Goal: Task Accomplishment & Management: Manage account settings

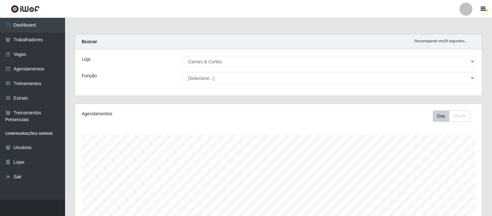
select select "433"
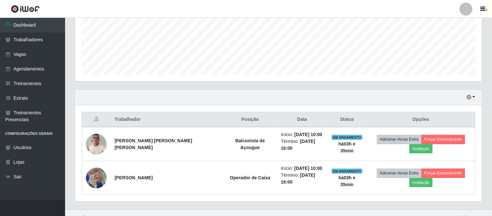
scroll to position [135, 407]
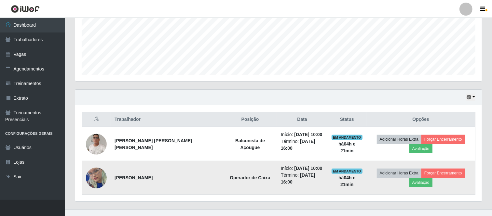
click at [94, 178] on img at bounding box center [96, 178] width 21 height 45
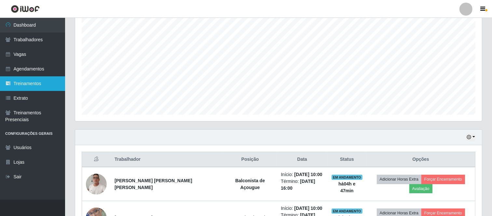
scroll to position [49, 0]
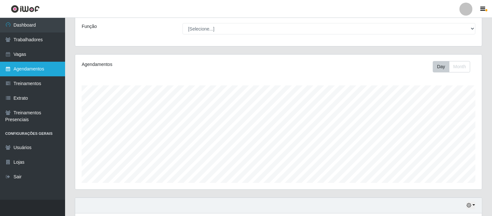
click at [40, 64] on link "Agendamentos" at bounding box center [32, 69] width 65 height 15
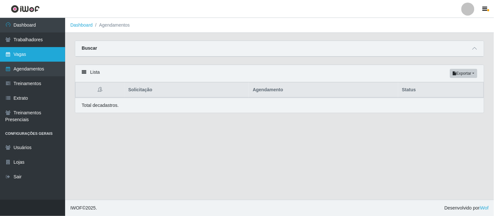
click at [25, 52] on link "Vagas" at bounding box center [32, 54] width 65 height 15
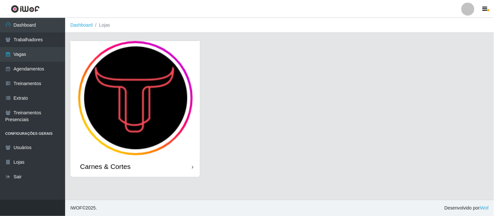
click at [146, 86] on img at bounding box center [135, 98] width 130 height 115
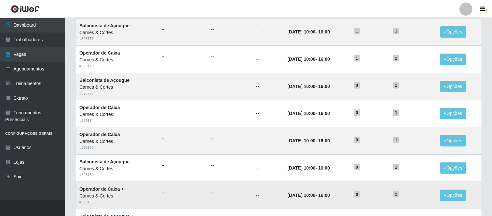
scroll to position [335, 0]
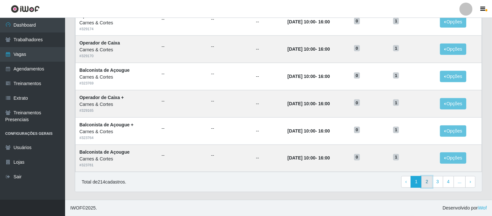
click at [426, 182] on link "2" at bounding box center [427, 182] width 11 height 12
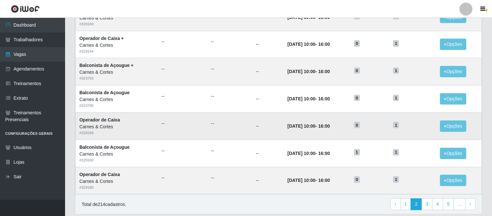
scroll to position [335, 0]
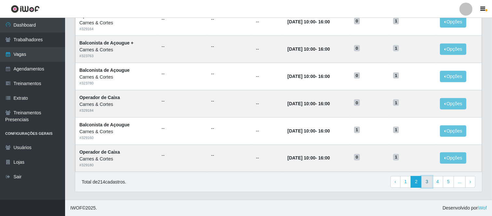
click at [429, 183] on link "3" at bounding box center [427, 182] width 11 height 12
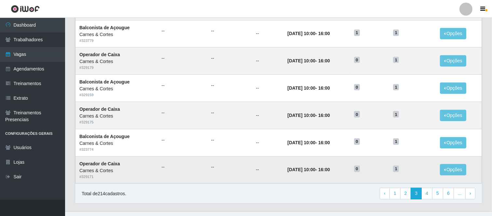
scroll to position [335, 0]
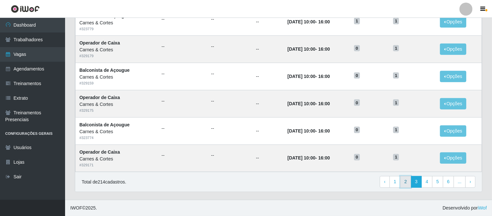
click at [406, 184] on link "2" at bounding box center [405, 182] width 11 height 12
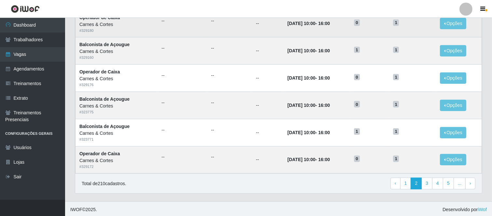
scroll to position [335, 0]
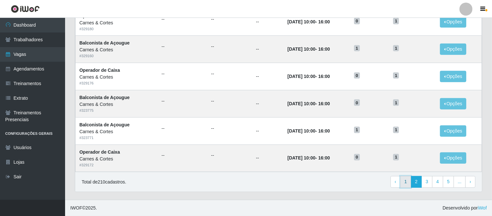
click at [405, 183] on link "1" at bounding box center [405, 182] width 11 height 12
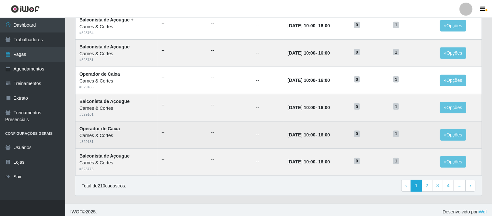
scroll to position [335, 0]
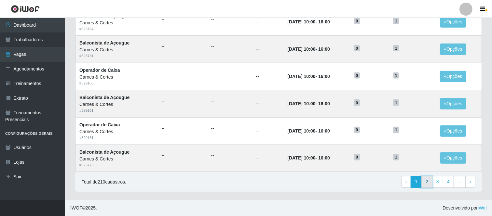
click at [427, 184] on link "2" at bounding box center [427, 182] width 11 height 12
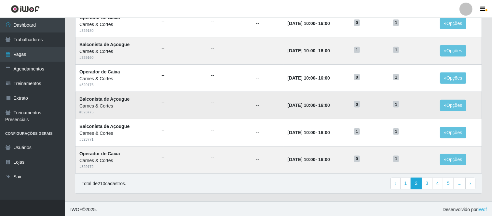
scroll to position [335, 0]
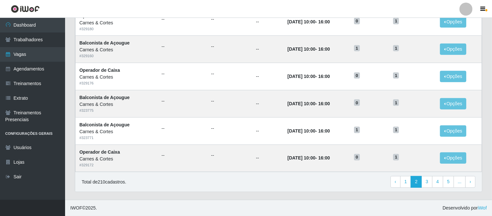
click at [255, 183] on div "Total de 210 cadastros. ‹ Previous 1 2 3 4 5 ... › Next" at bounding box center [279, 182] width 394 height 12
click at [453, 155] on button "Opções" at bounding box center [453, 158] width 27 height 11
click at [404, 160] on link "Editar" at bounding box center [403, 159] width 19 height 5
